Goal: Subscribe to service/newsletter

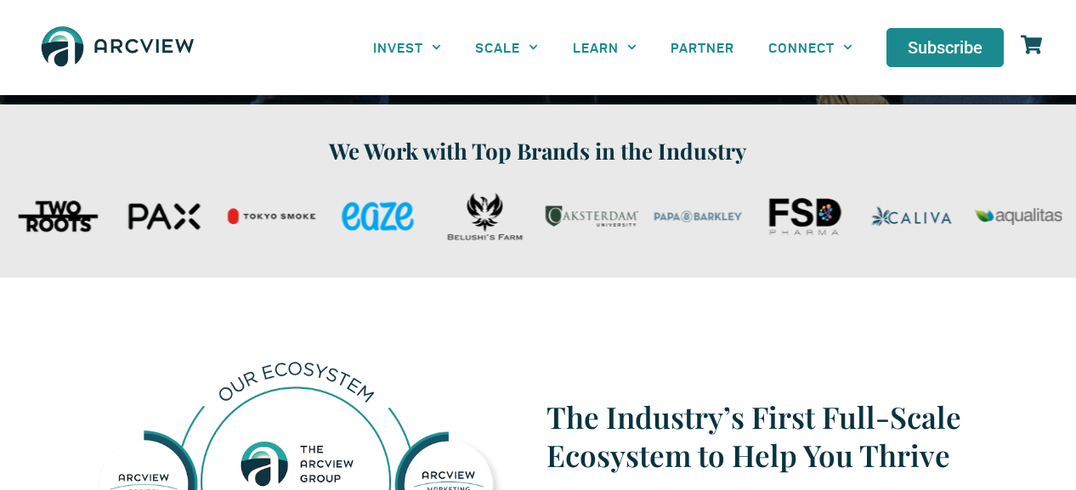
scroll to position [627, 2]
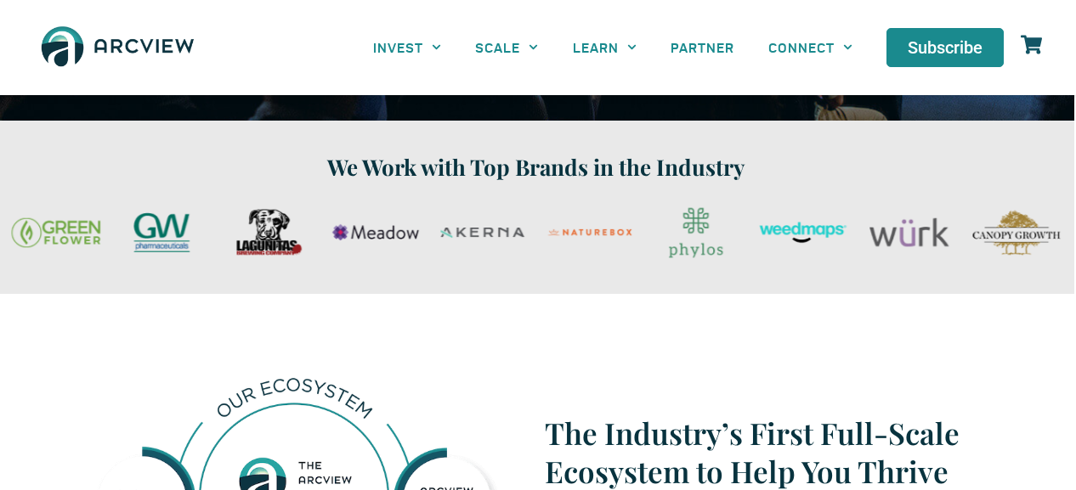
click at [901, 233] on div "Slides" at bounding box center [536, 233] width 1059 height 64
click at [812, 240] on div "brand-weedmaps" at bounding box center [803, 233] width 99 height 64
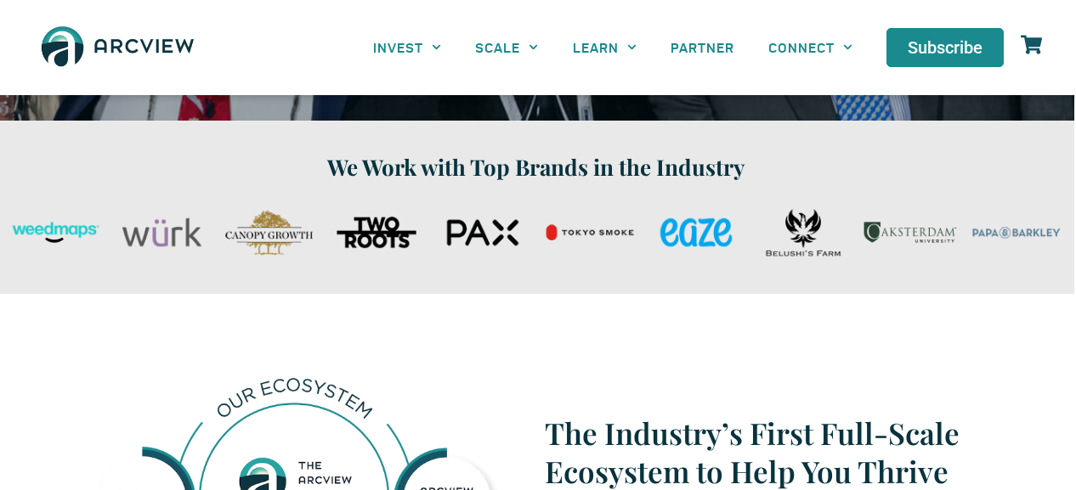
click at [812, 240] on div "Belushi's Farm 125x75" at bounding box center [803, 233] width 99 height 64
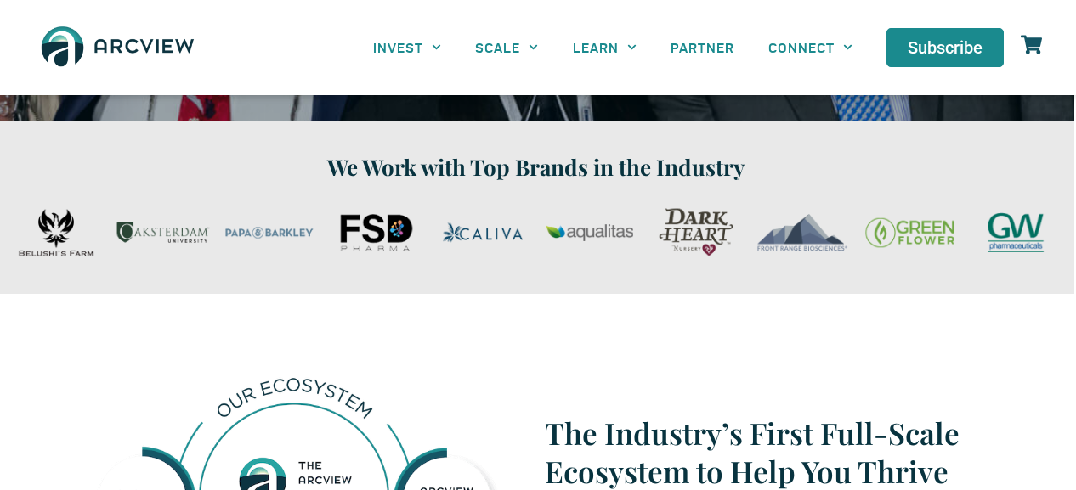
click at [812, 240] on div "brand-front-range-biosciences" at bounding box center [803, 233] width 99 height 64
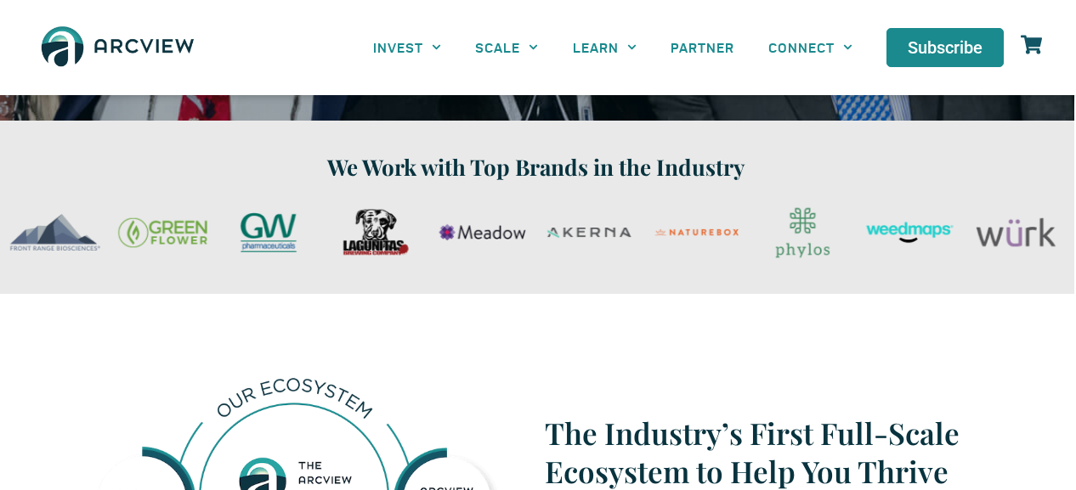
click at [812, 240] on div "brand-phylos" at bounding box center [803, 233] width 99 height 64
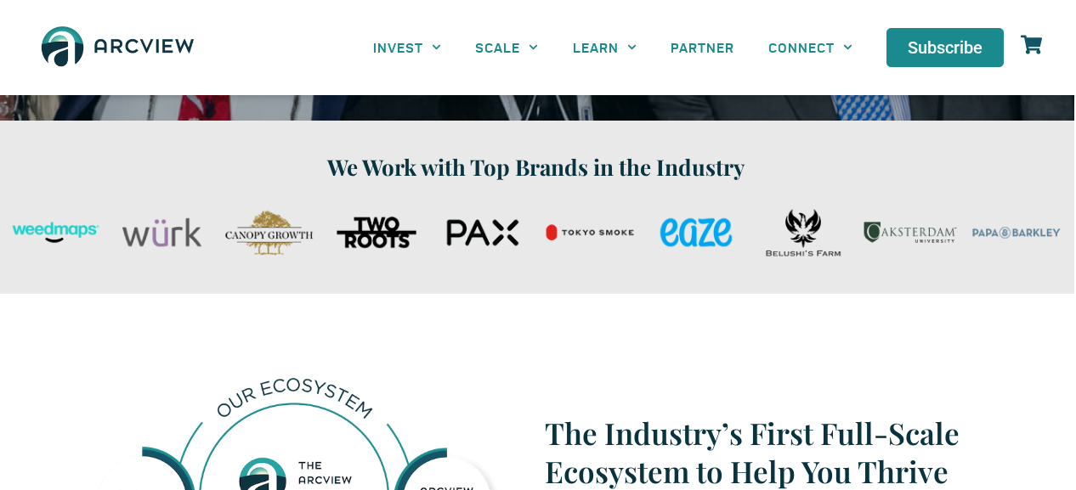
click at [325, 215] on div "Slides" at bounding box center [536, 233] width 1059 height 64
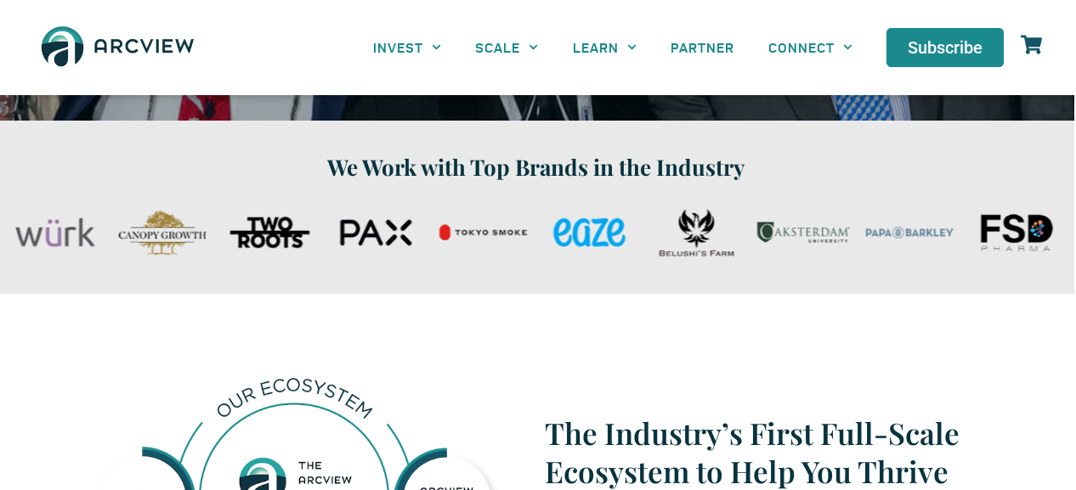
click at [427, 243] on div "Slides" at bounding box center [536, 233] width 1059 height 64
click at [410, 244] on div "PAX 125x75" at bounding box center [376, 233] width 99 height 64
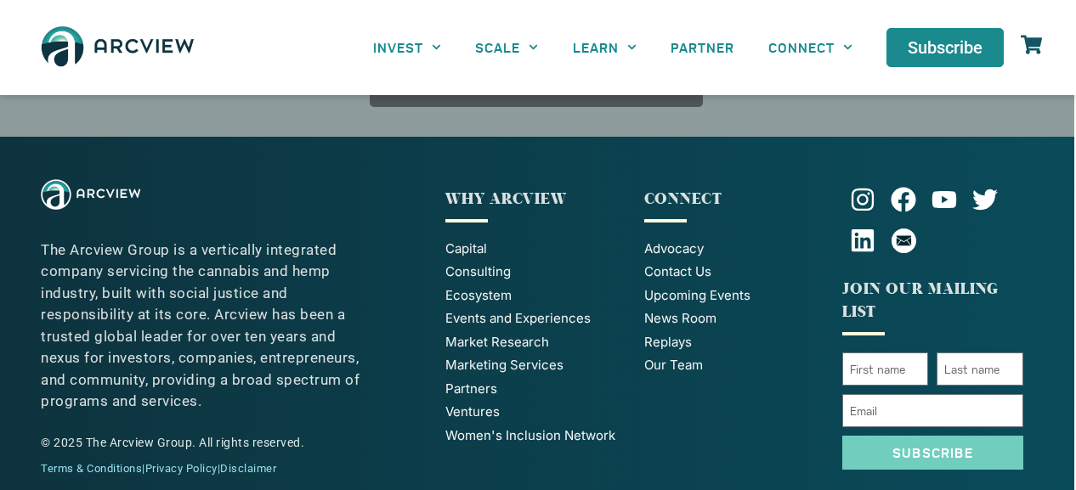
scroll to position [4105, 2]
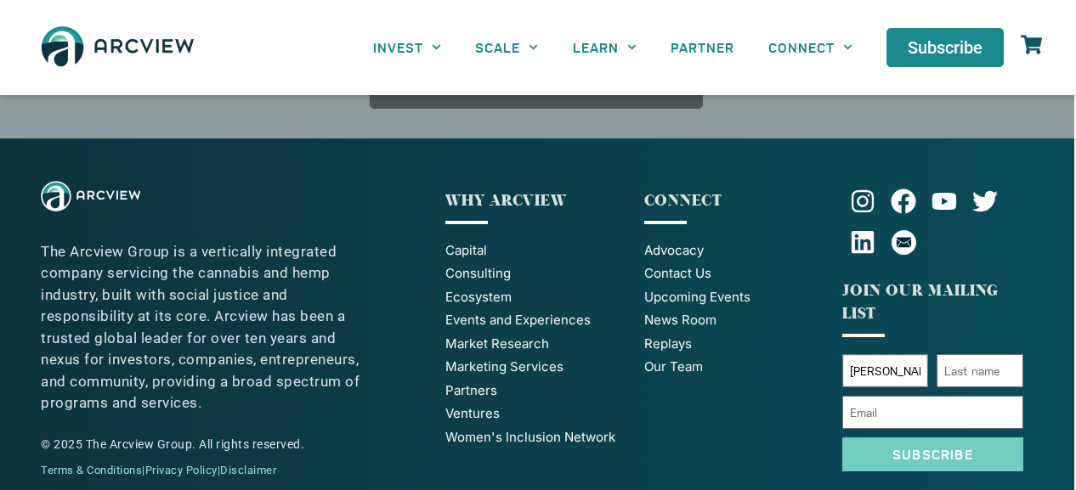
type input "[PERSON_NAME]"
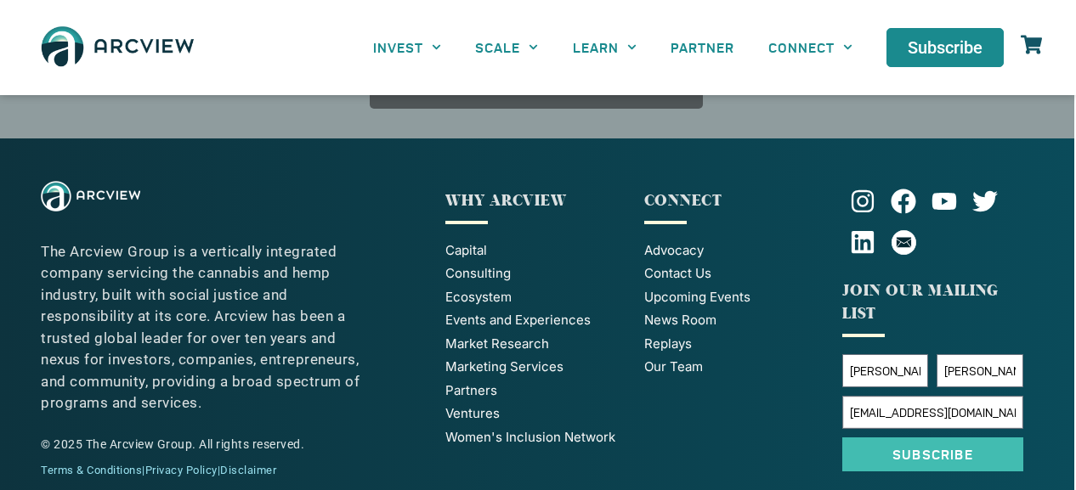
type input "[EMAIL_ADDRESS][DOMAIN_NAME]"
click at [884, 438] on button "Subscribe" at bounding box center [932, 455] width 181 height 34
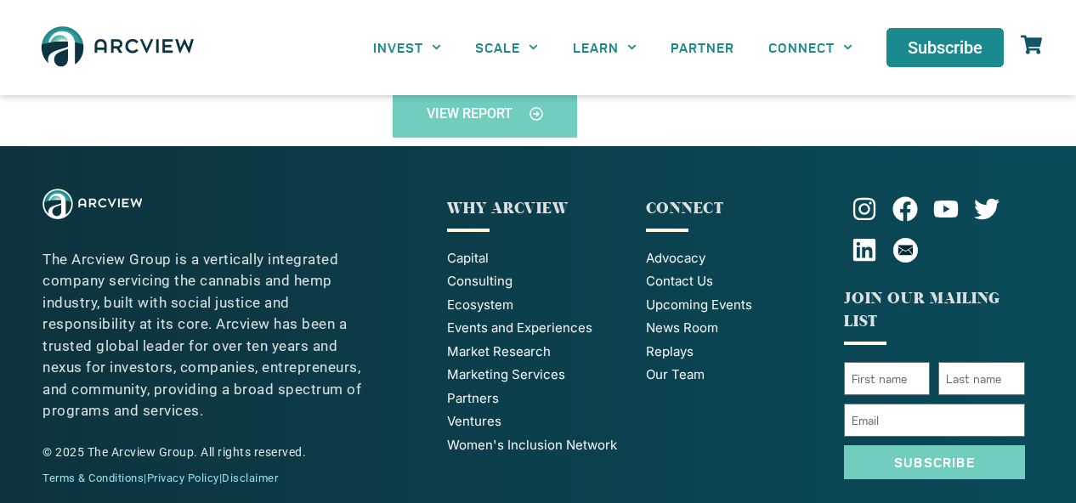
scroll to position [537, 0]
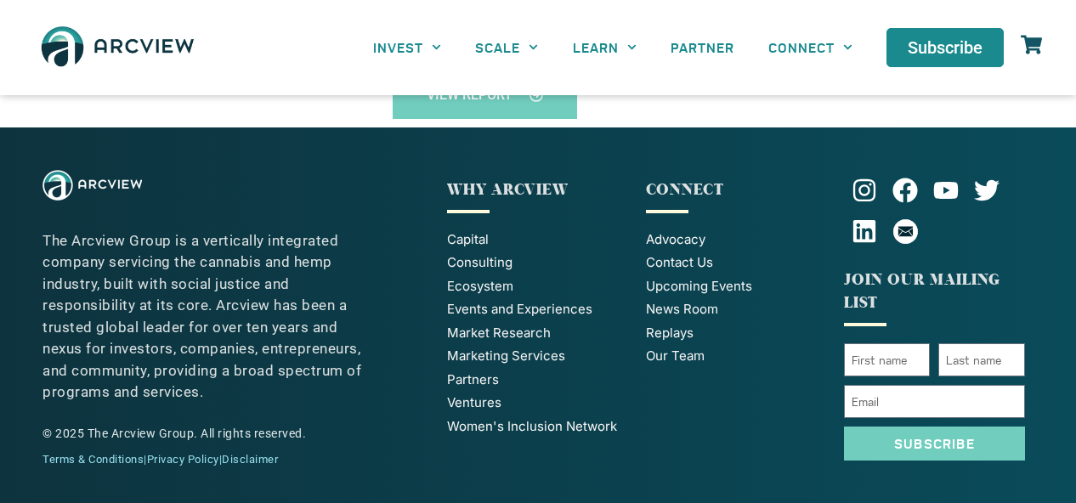
click at [687, 284] on span "Upcoming Events" at bounding box center [699, 287] width 106 height 20
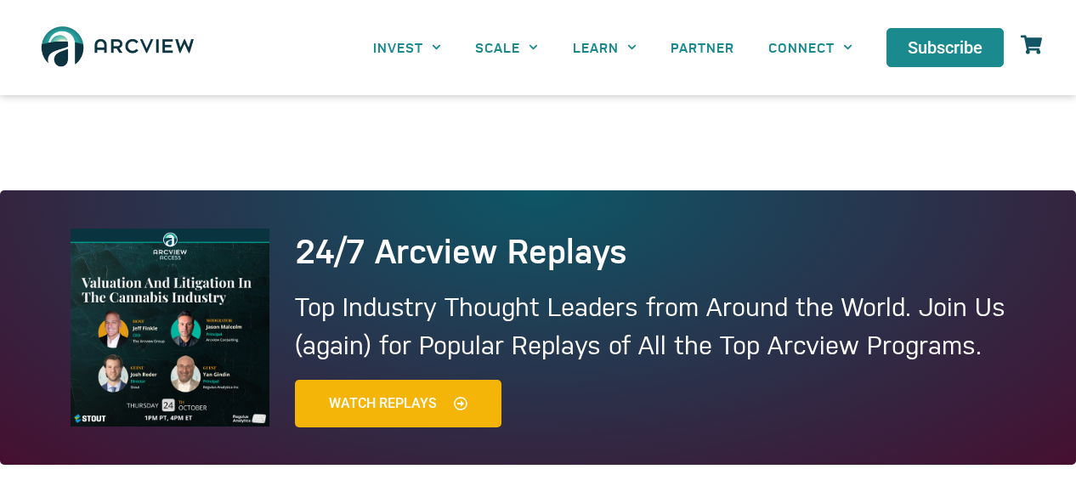
scroll to position [121, 0]
